Goal: Navigation & Orientation: Understand site structure

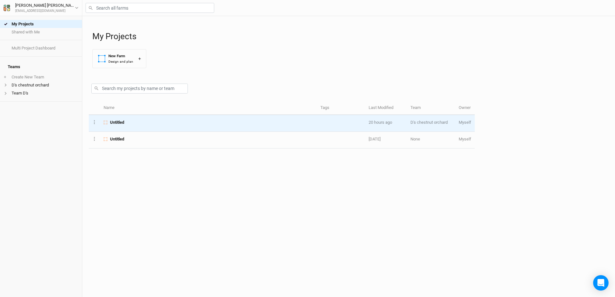
click at [113, 122] on span "Untitled" at bounding box center [117, 123] width 14 height 6
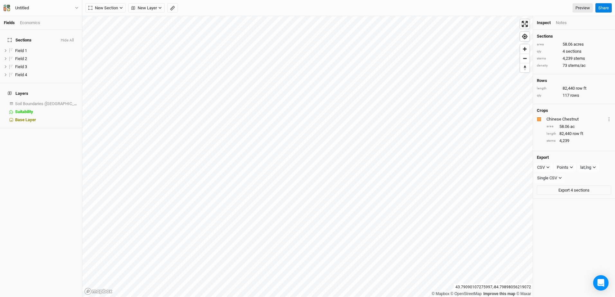
click at [32, 22] on div "Economics" at bounding box center [30, 23] width 20 height 6
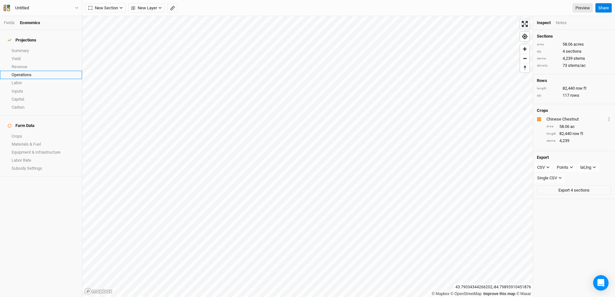
click at [17, 71] on link "Operations" at bounding box center [41, 75] width 82 height 8
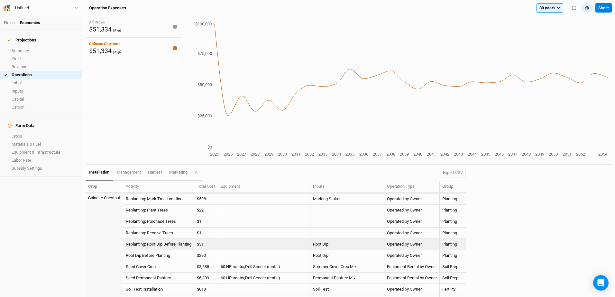
scroll to position [246, 0]
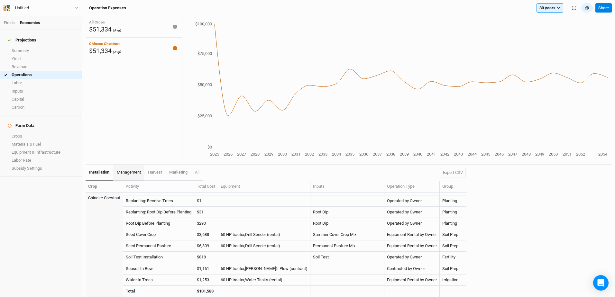
click at [135, 171] on span "management" at bounding box center [129, 172] width 24 height 5
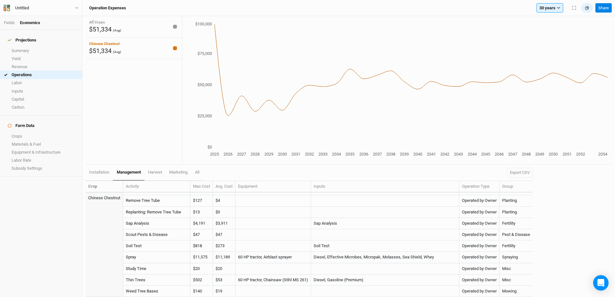
scroll to position [179, 0]
click at [155, 173] on span "harvest" at bounding box center [155, 172] width 14 height 5
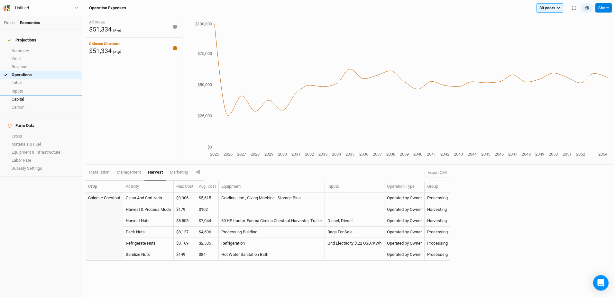
click at [16, 95] on link "Capital" at bounding box center [41, 99] width 82 height 8
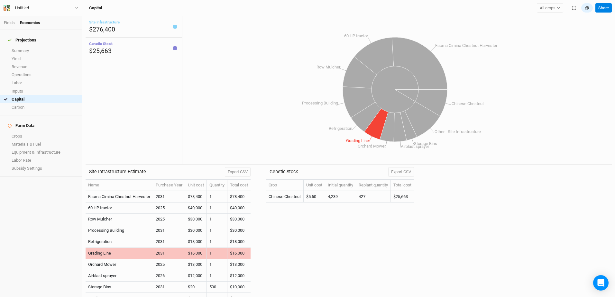
scroll to position [91, 0]
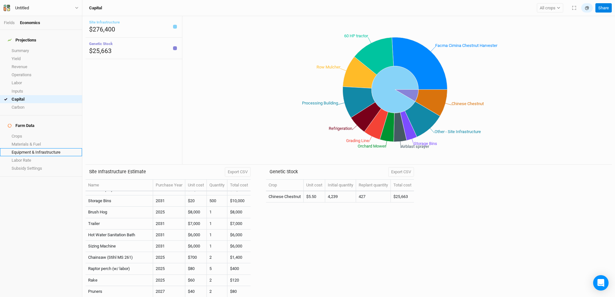
click at [20, 148] on link "Equipment & Infrastructure" at bounding box center [41, 152] width 82 height 8
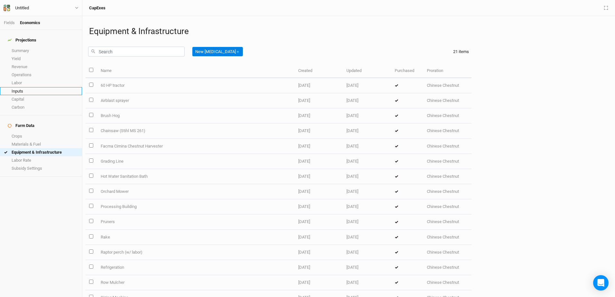
click at [27, 88] on link "Inputs" at bounding box center [41, 91] width 82 height 8
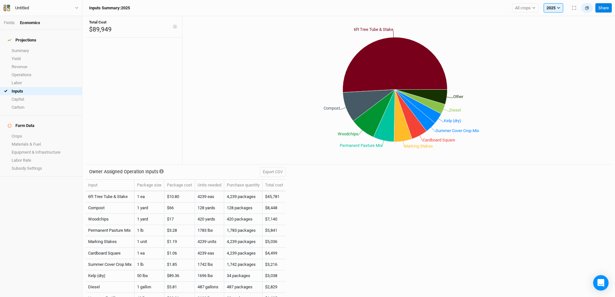
scroll to position [41, 0]
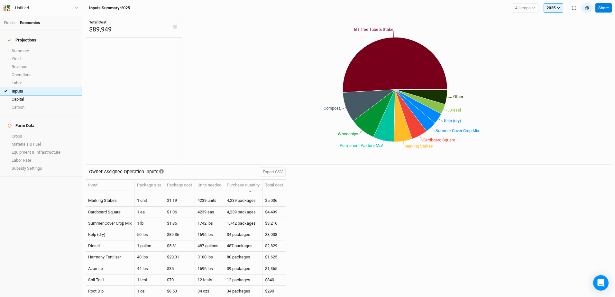
click at [29, 96] on link "Capital" at bounding box center [41, 99] width 82 height 8
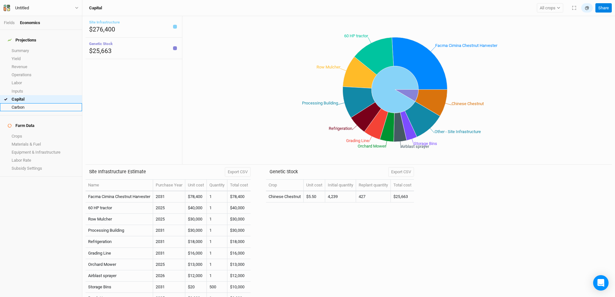
click at [19, 105] on link "Carbon" at bounding box center [41, 107] width 82 height 8
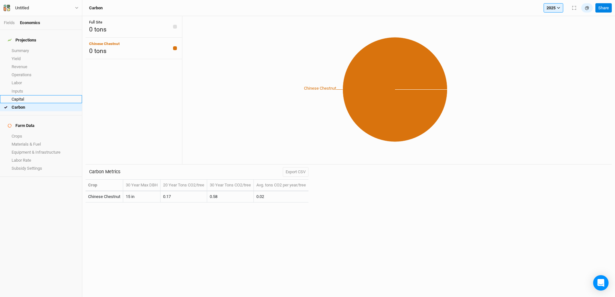
click at [19, 96] on link "Capital" at bounding box center [41, 99] width 82 height 8
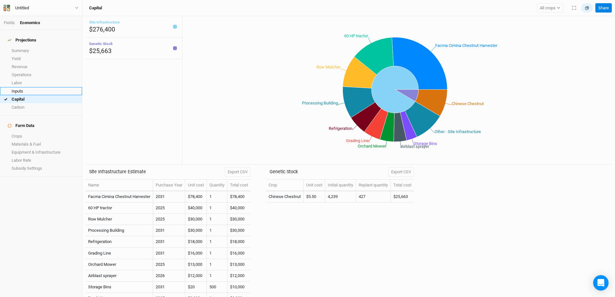
click at [32, 88] on link "Inputs" at bounding box center [41, 91] width 82 height 8
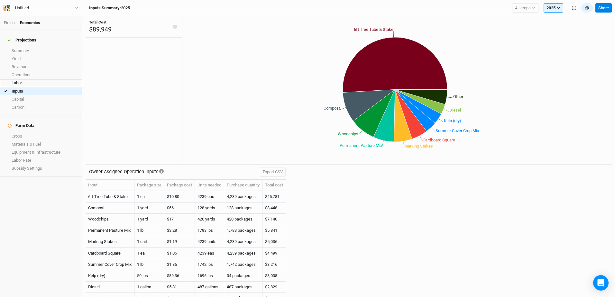
click at [21, 79] on link "Labor" at bounding box center [41, 83] width 82 height 8
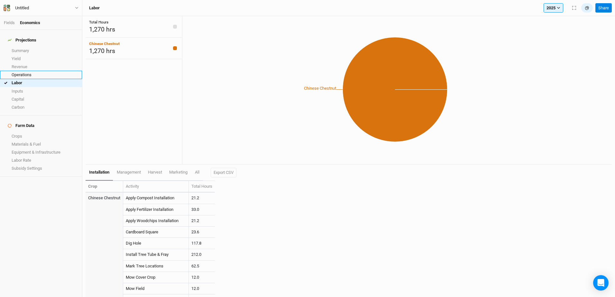
click at [28, 72] on link "Operations" at bounding box center [41, 75] width 82 height 8
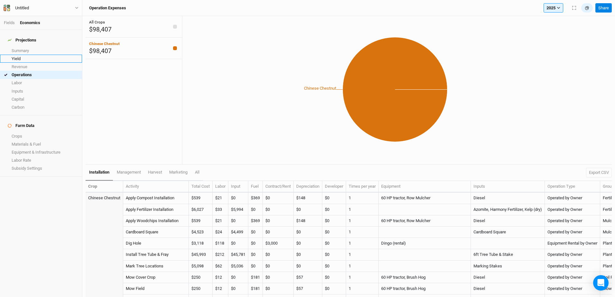
click at [27, 56] on link "Yield" at bounding box center [41, 59] width 82 height 8
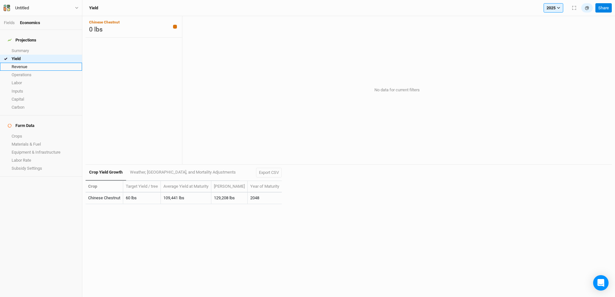
click at [27, 64] on link "Revenue" at bounding box center [41, 67] width 82 height 8
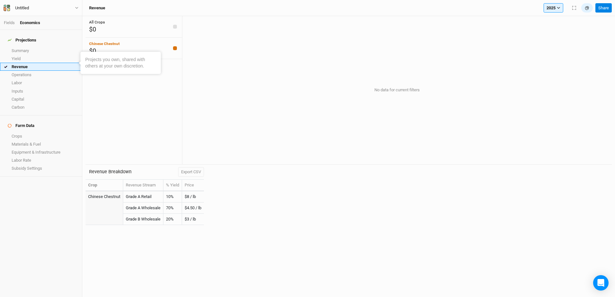
click at [19, 64] on link "Revenue" at bounding box center [41, 67] width 82 height 8
click at [19, 47] on link "Summary" at bounding box center [41, 51] width 82 height 8
